Goal: Transaction & Acquisition: Book appointment/travel/reservation

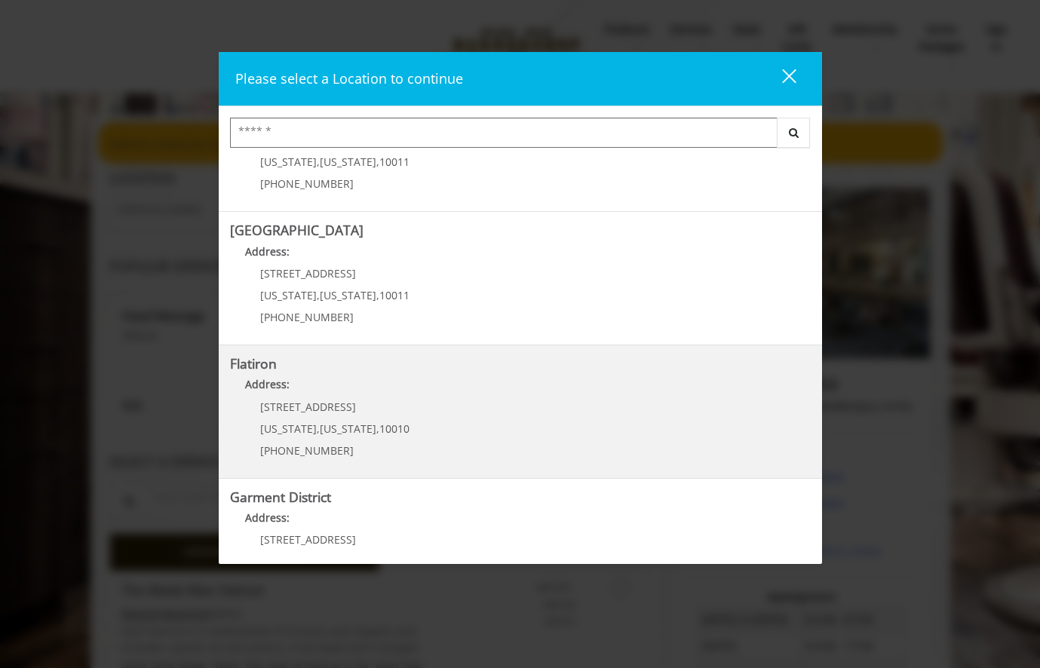
scroll to position [265, 0]
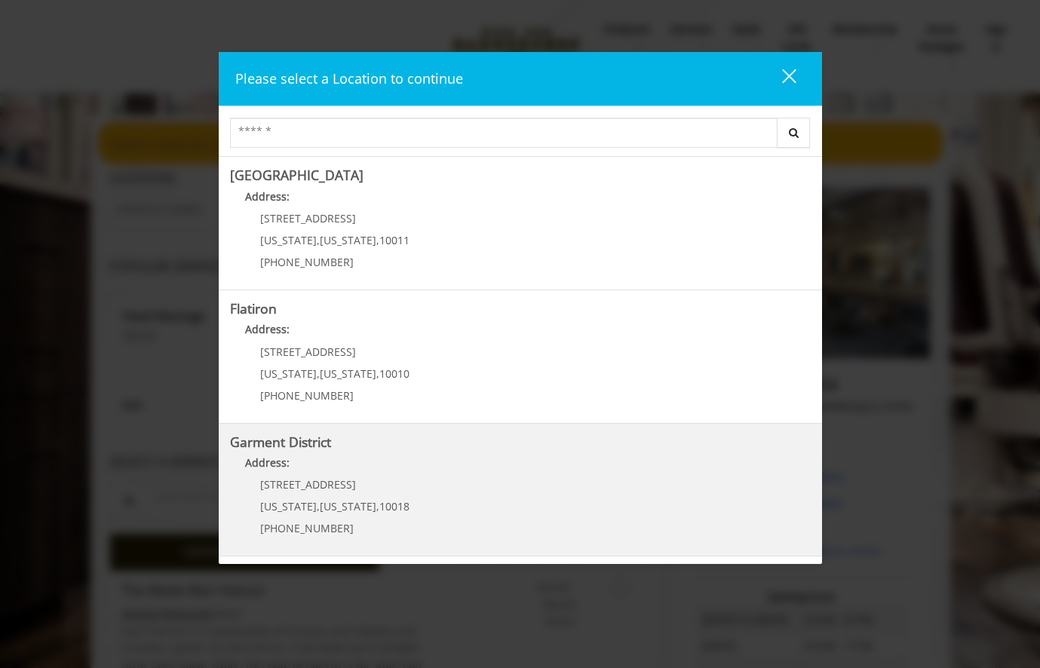
type input "**********"
click at [382, 472] on District "Address:" at bounding box center [520, 467] width 581 height 24
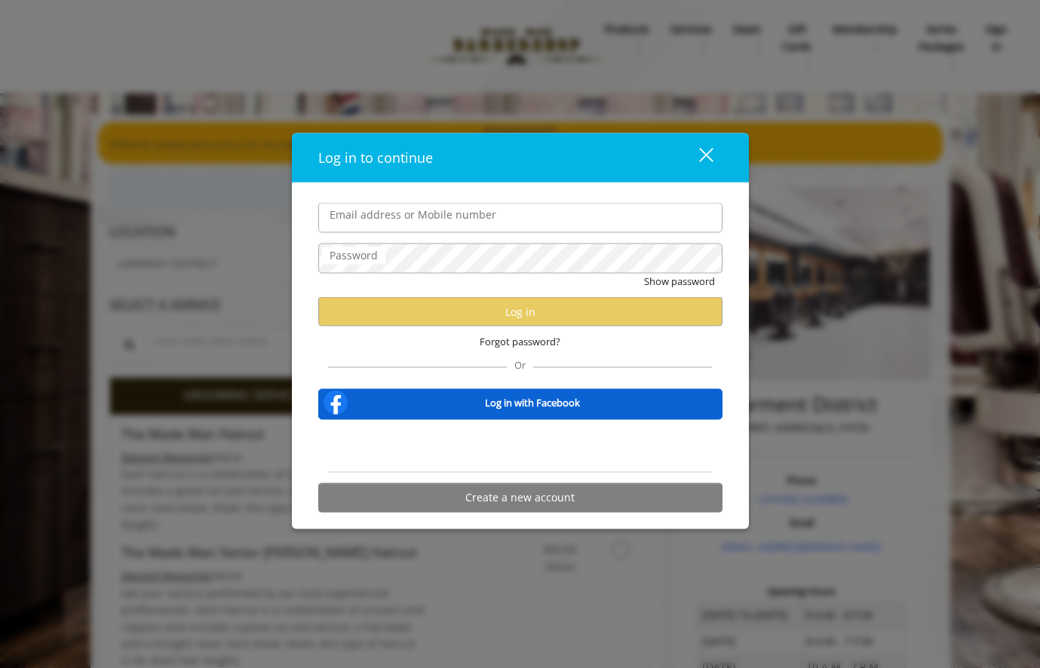
type input "**********"
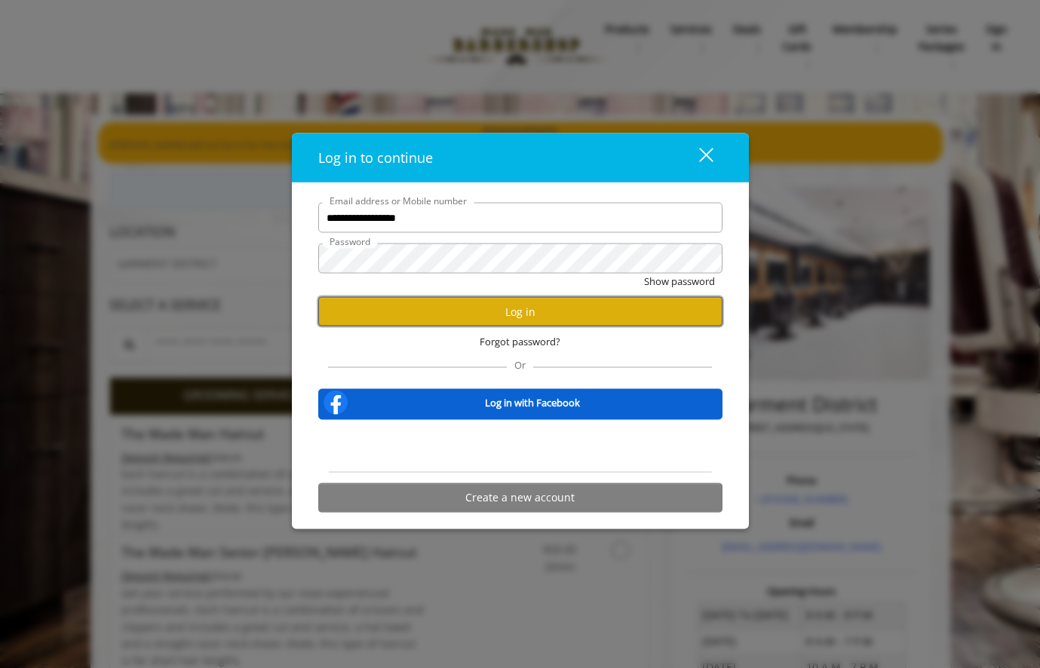
click at [505, 320] on button "Log in" at bounding box center [520, 311] width 404 height 29
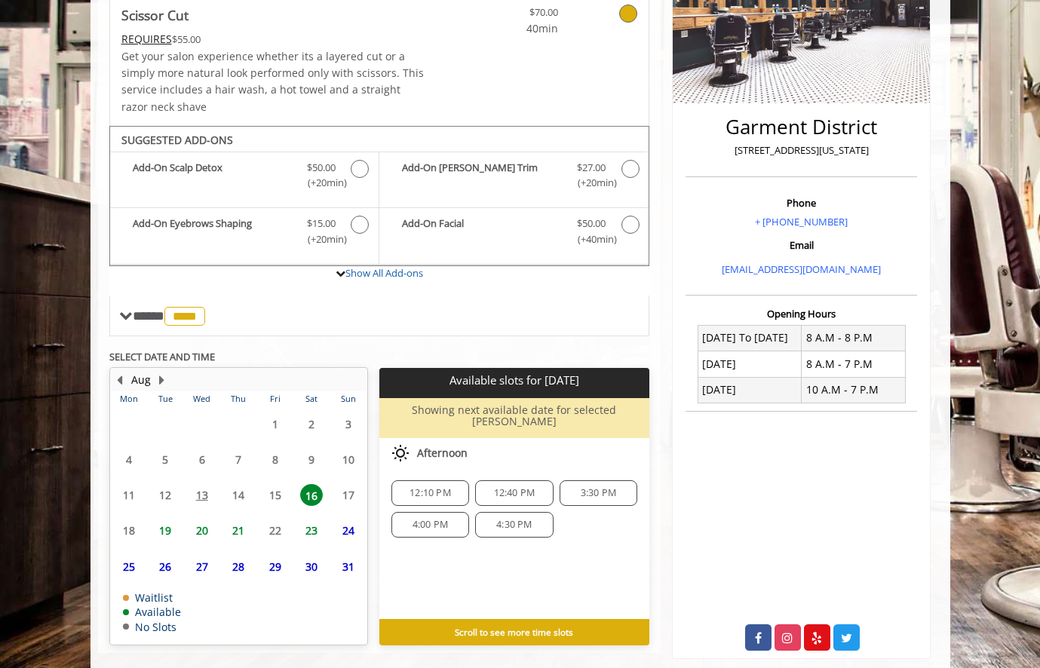
scroll to position [306, 0]
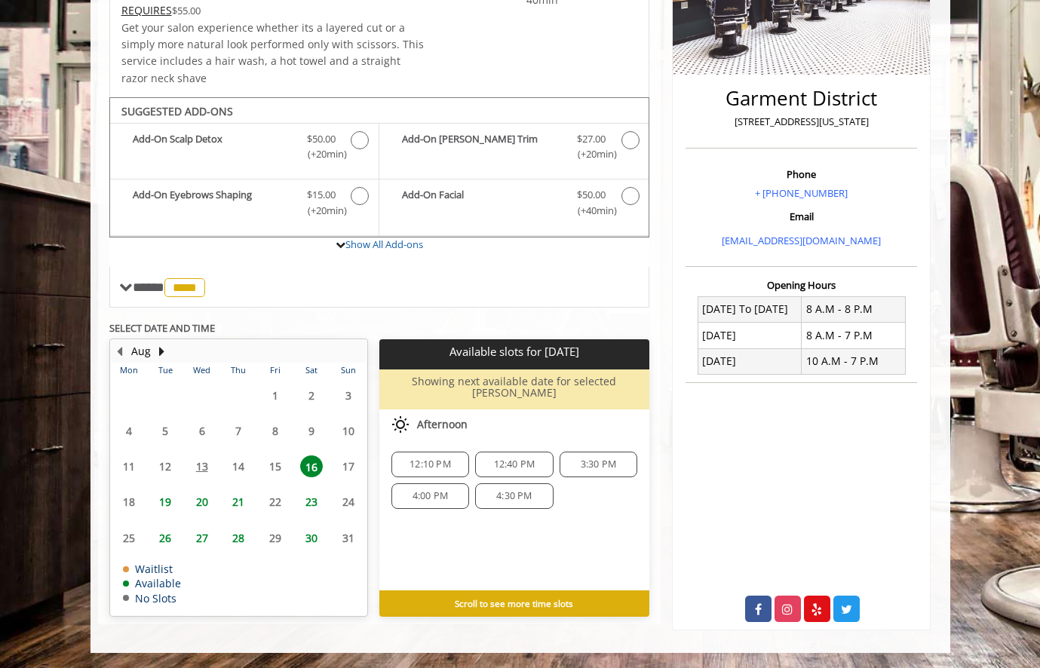
click at [167, 502] on span "19" at bounding box center [165, 502] width 23 height 22
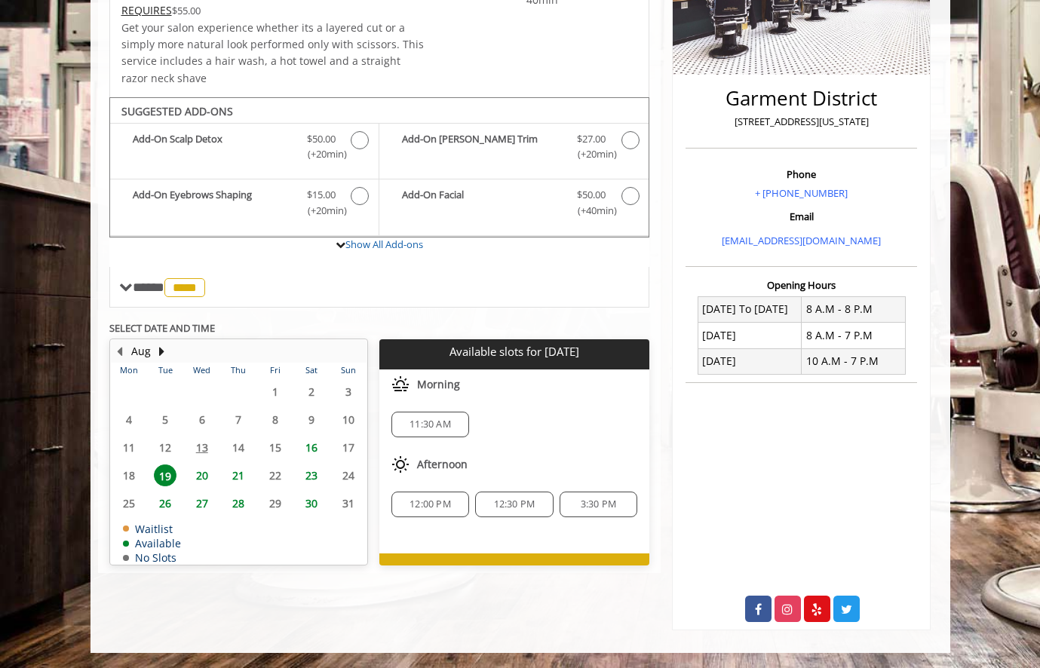
click at [594, 506] on span "3:30 PM" at bounding box center [598, 505] width 35 height 12
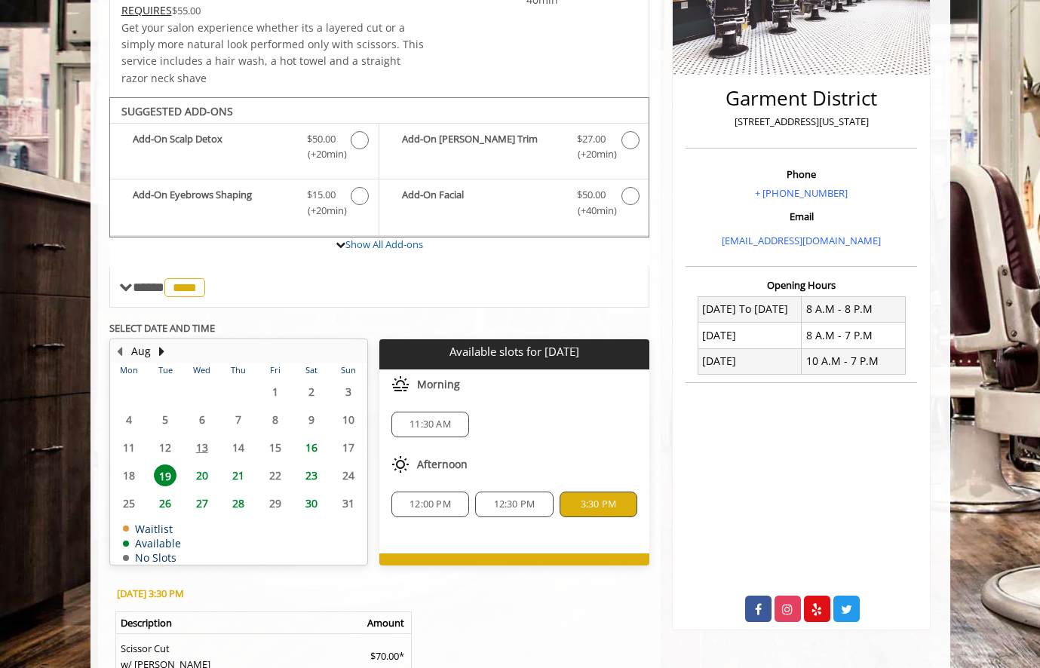
scroll to position [521, 0]
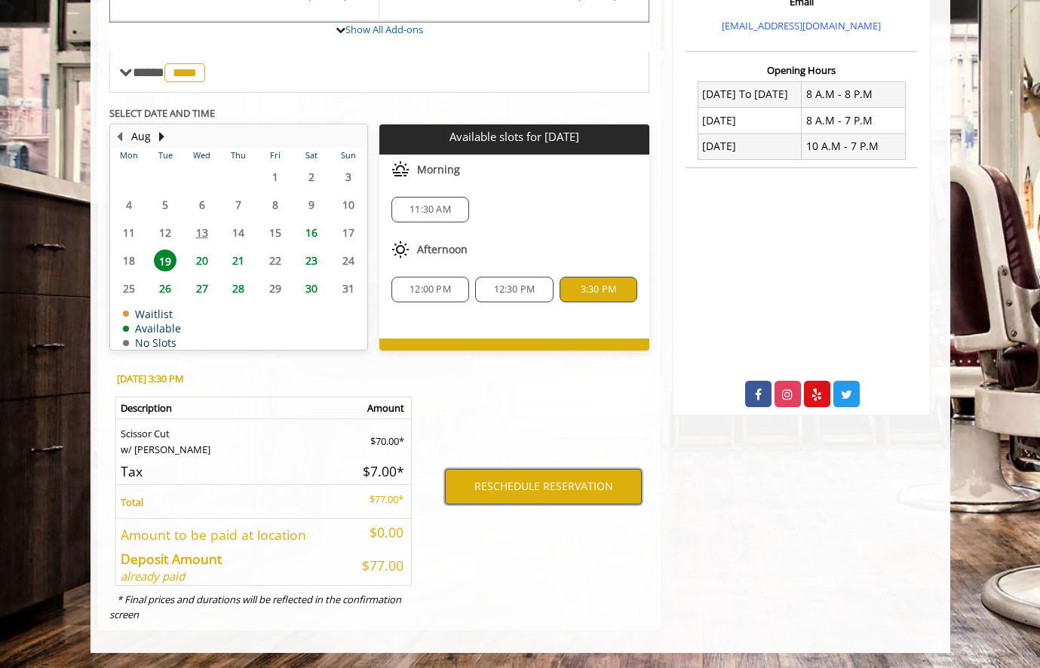
click at [604, 493] on button "RESCHEDULE RESERVATION" at bounding box center [543, 486] width 197 height 35
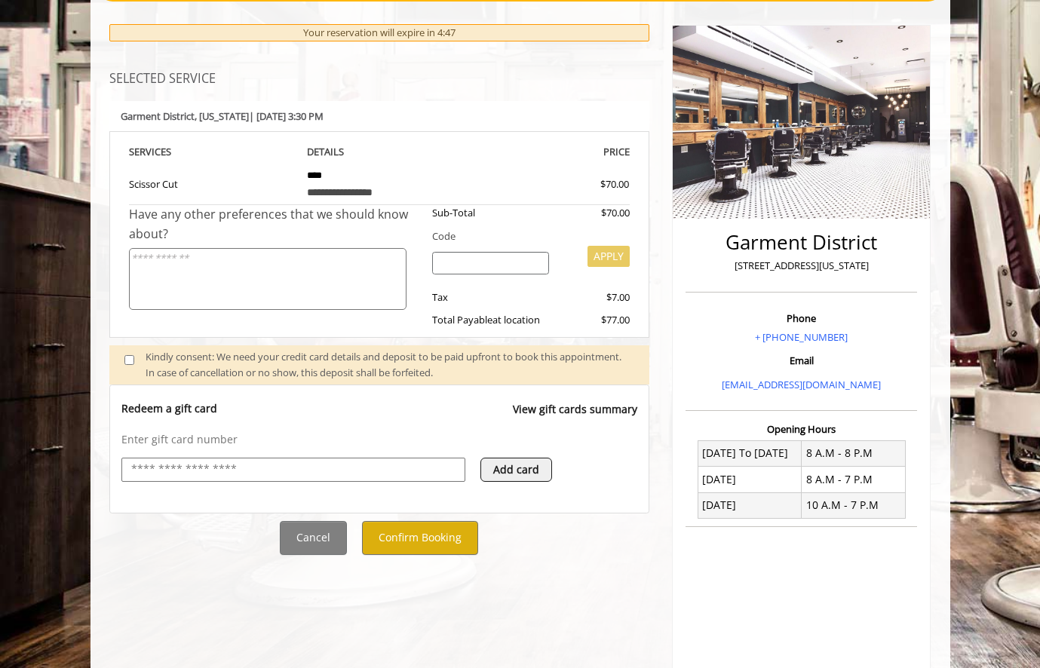
scroll to position [170, 0]
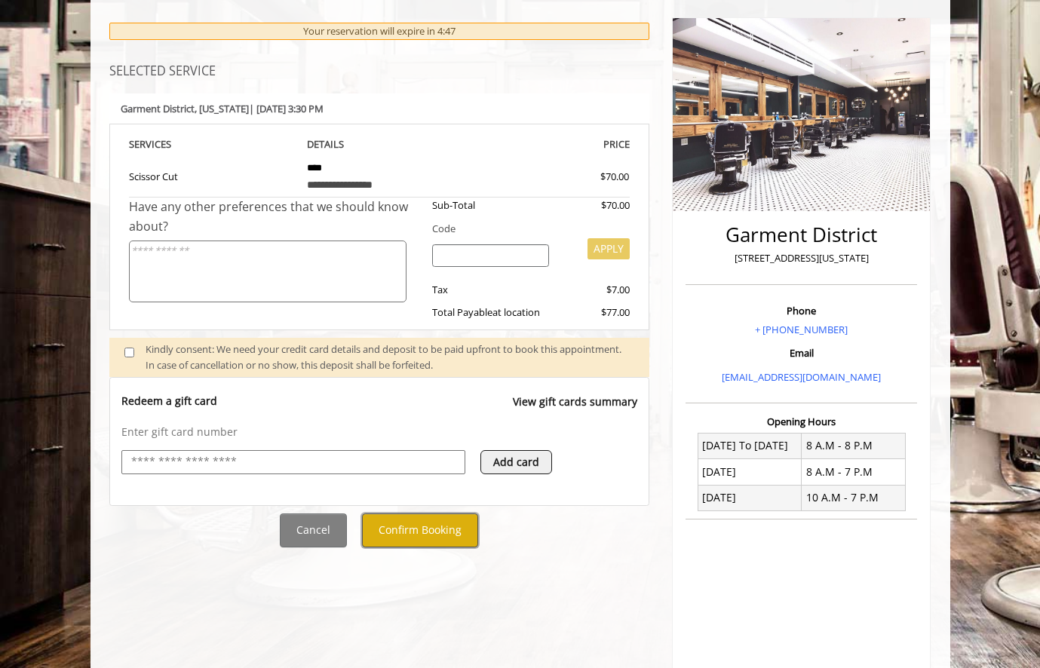
click at [450, 527] on button "Confirm Booking" at bounding box center [420, 531] width 116 height 34
